Goal: Task Accomplishment & Management: Use online tool/utility

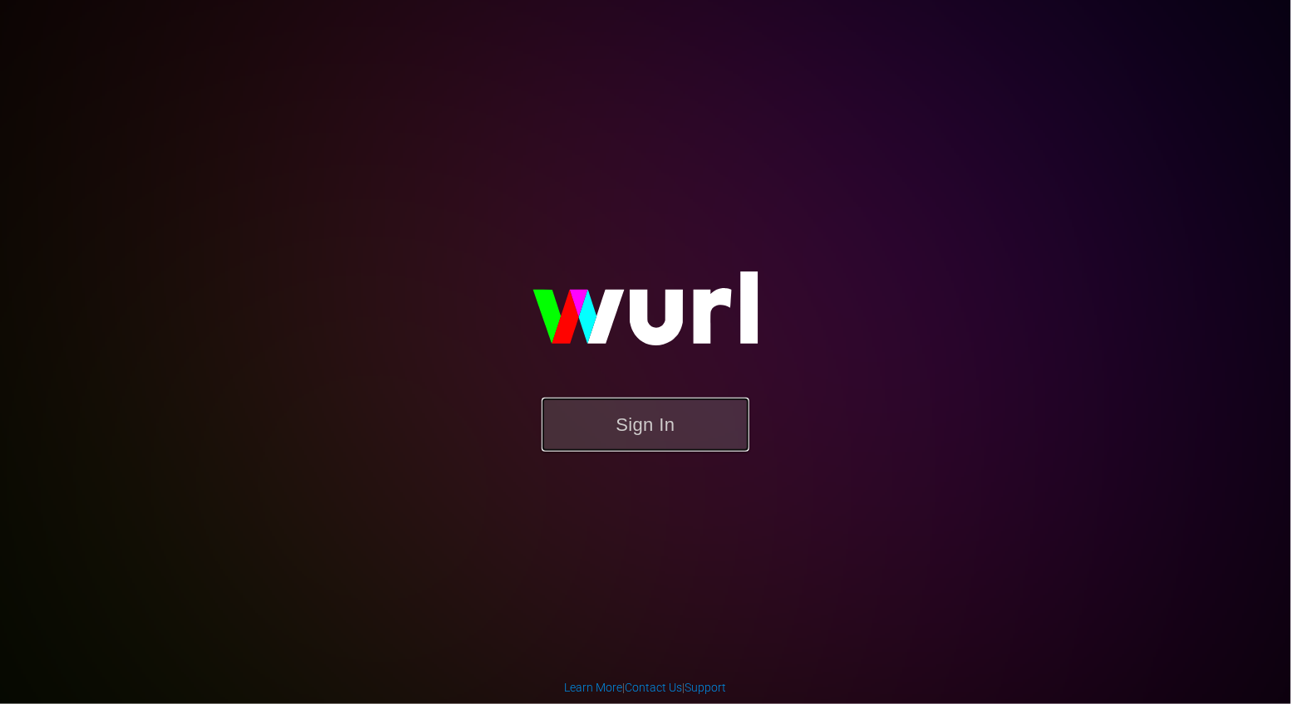
click at [659, 423] on button "Sign In" at bounding box center [645, 425] width 208 height 54
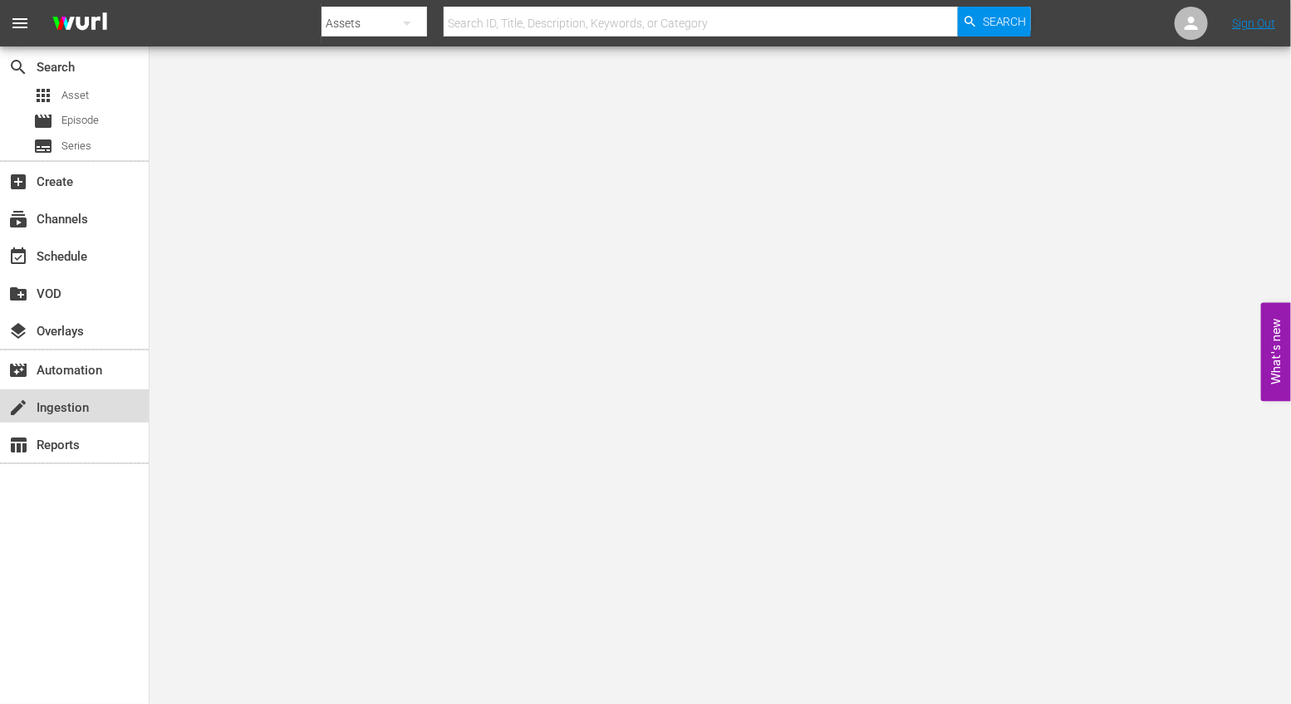
click at [97, 409] on div "create Ingestion" at bounding box center [74, 406] width 149 height 33
